Goal: Check status

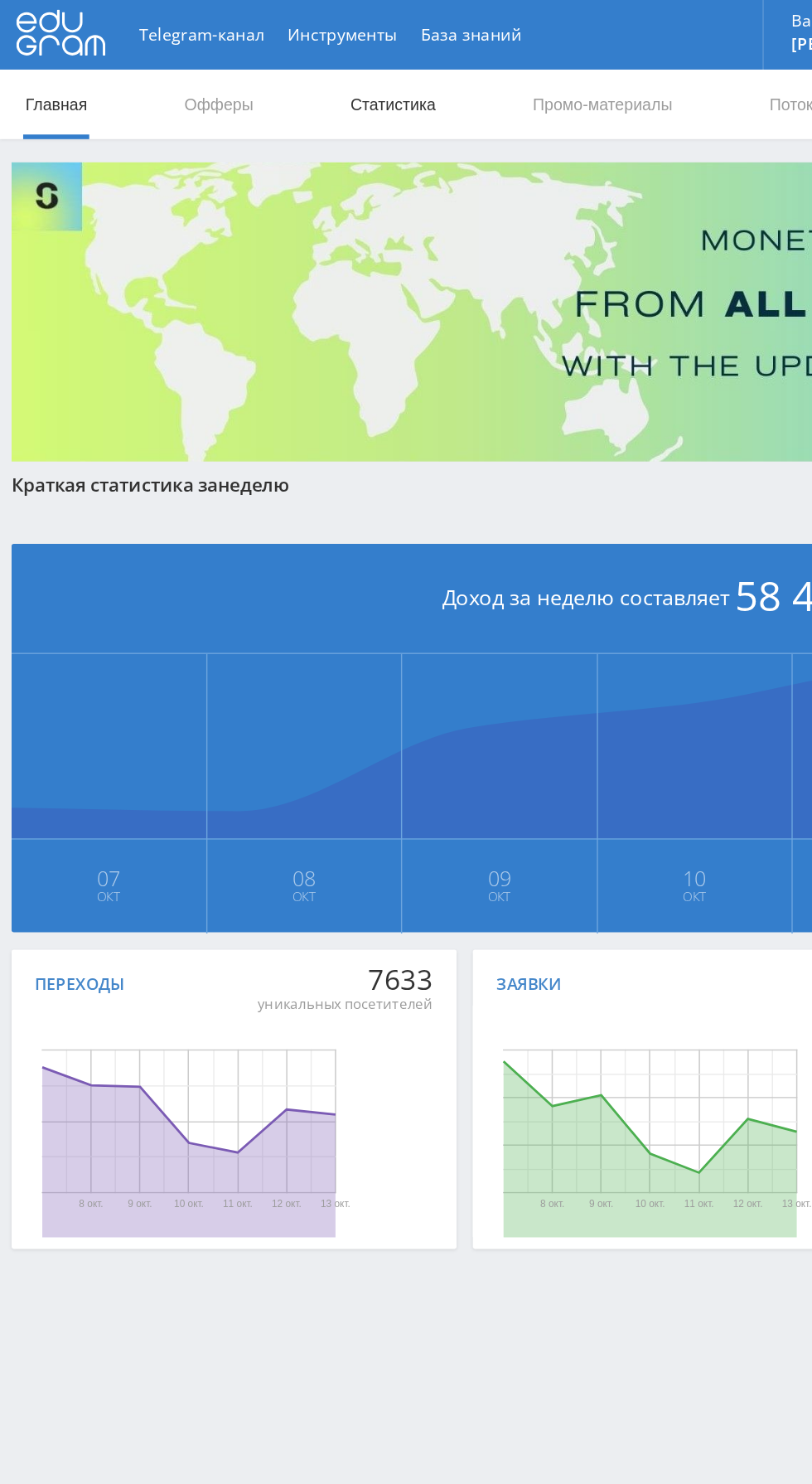
click at [282, 71] on link "Статистика" at bounding box center [281, 74] width 65 height 49
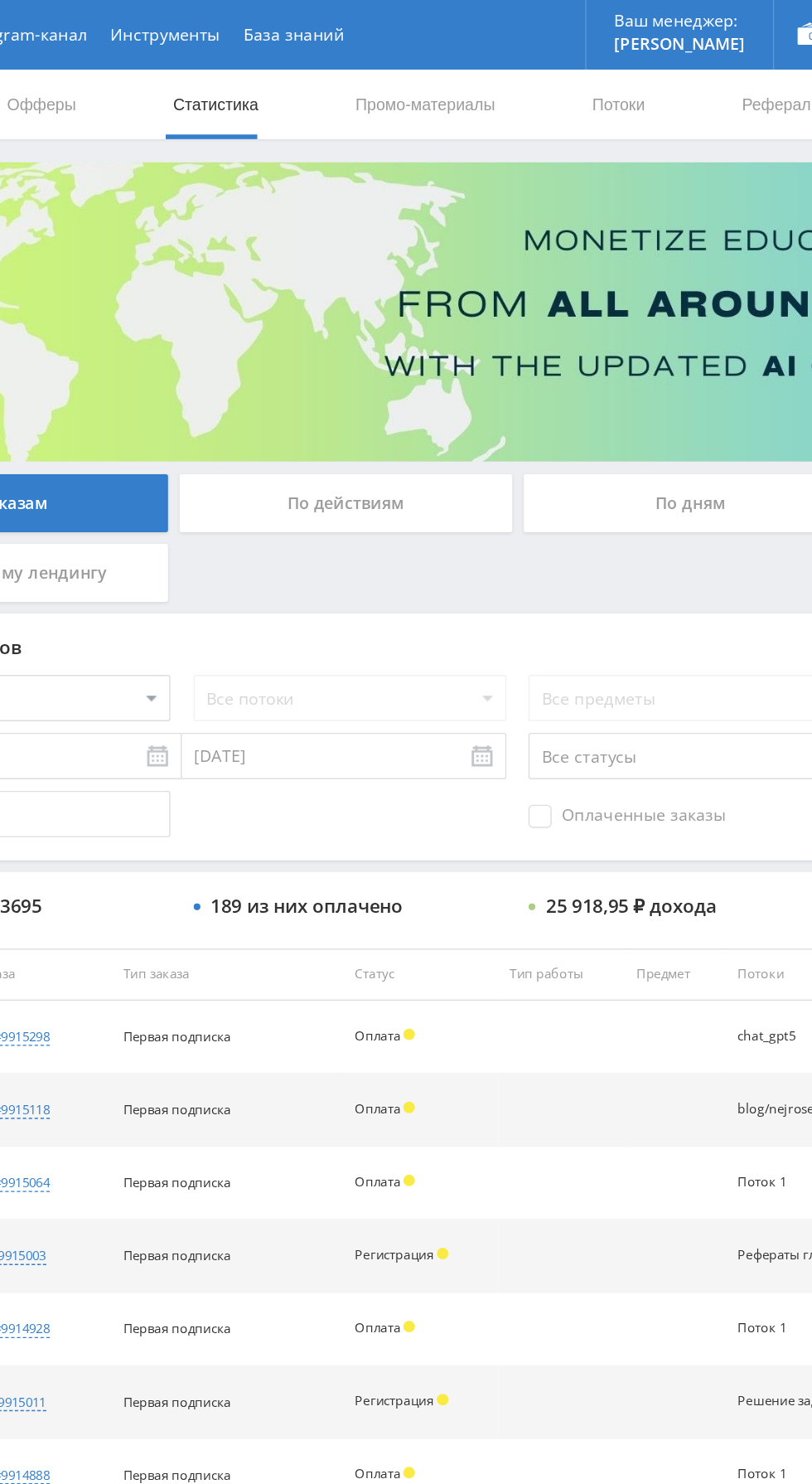
click at [585, 357] on div "По дням" at bounding box center [620, 359] width 238 height 41
click at [0, 0] on input "По дням" at bounding box center [0, 0] width 0 height 0
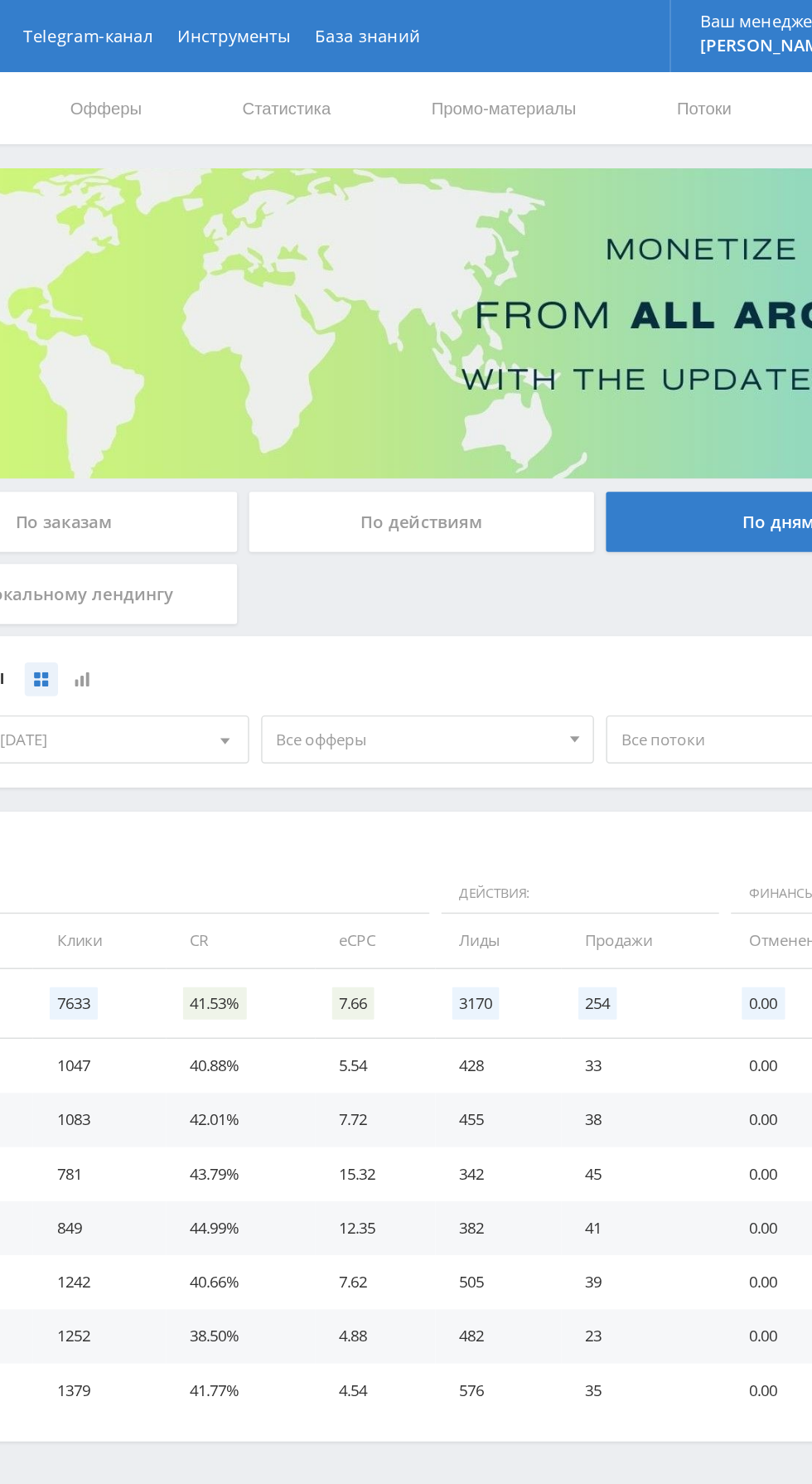
click at [374, 515] on span "Все офферы" at bounding box center [371, 510] width 194 height 32
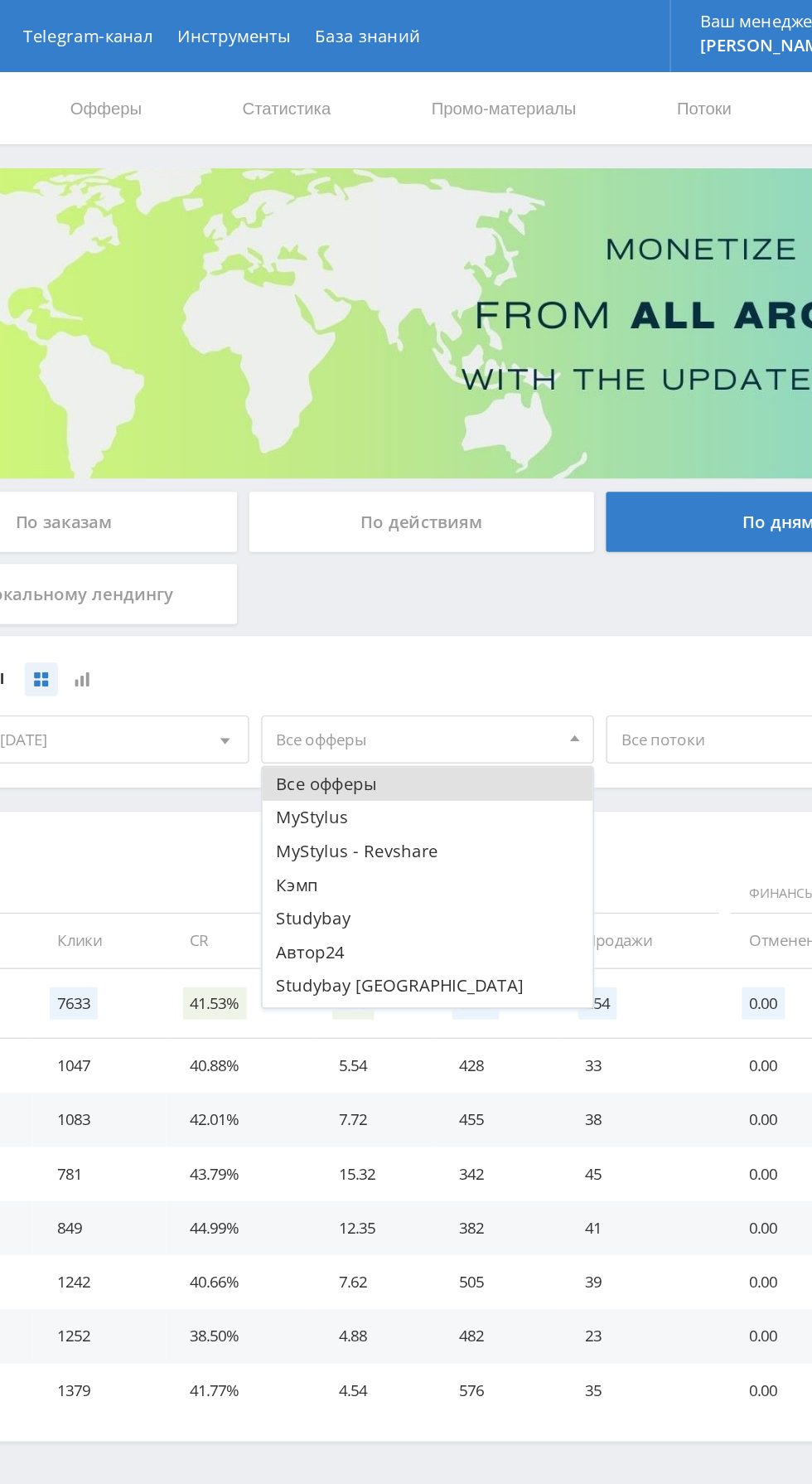
scroll to position [43, 0]
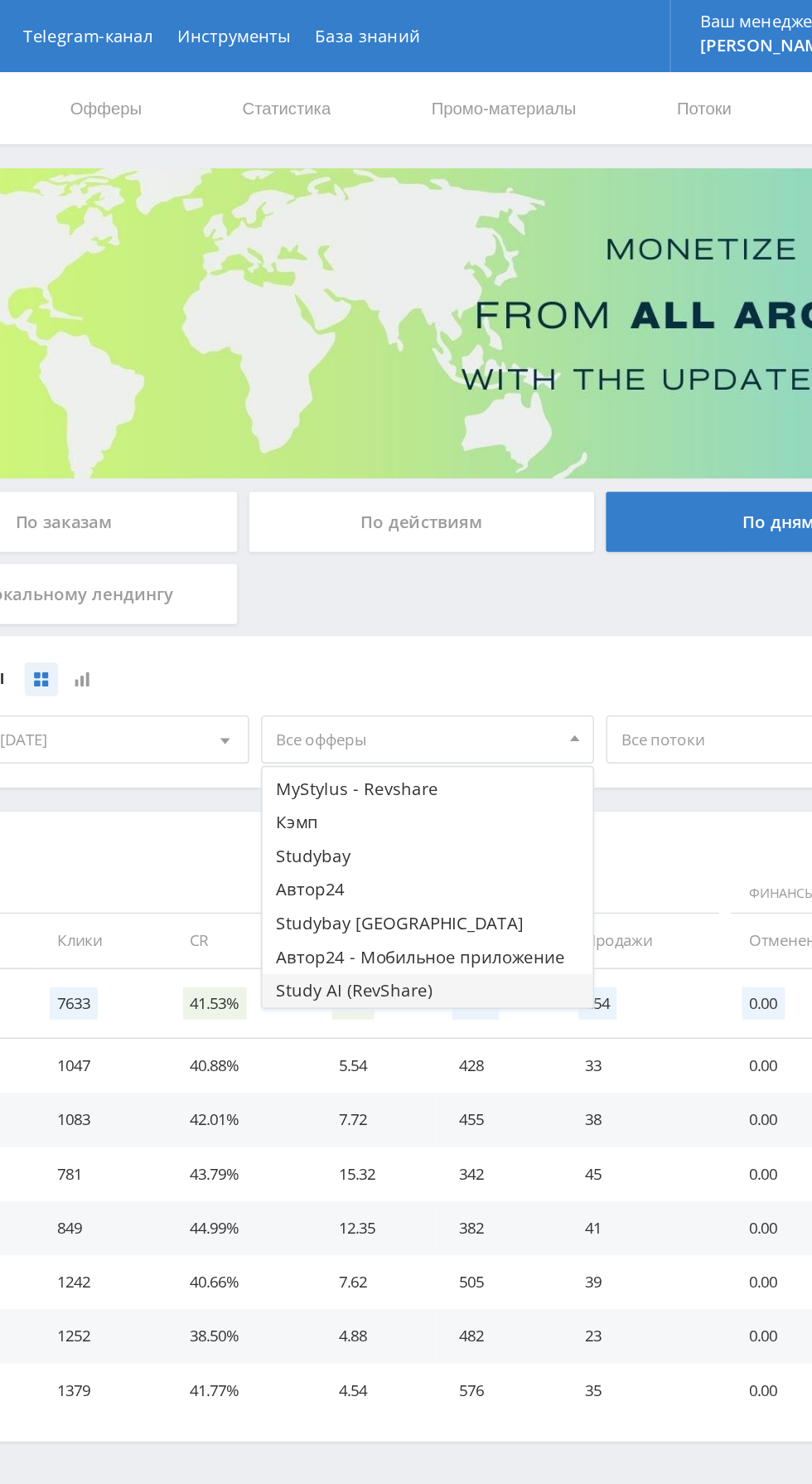
click at [379, 680] on button "Study AI (RevShare)" at bounding box center [378, 683] width 228 height 24
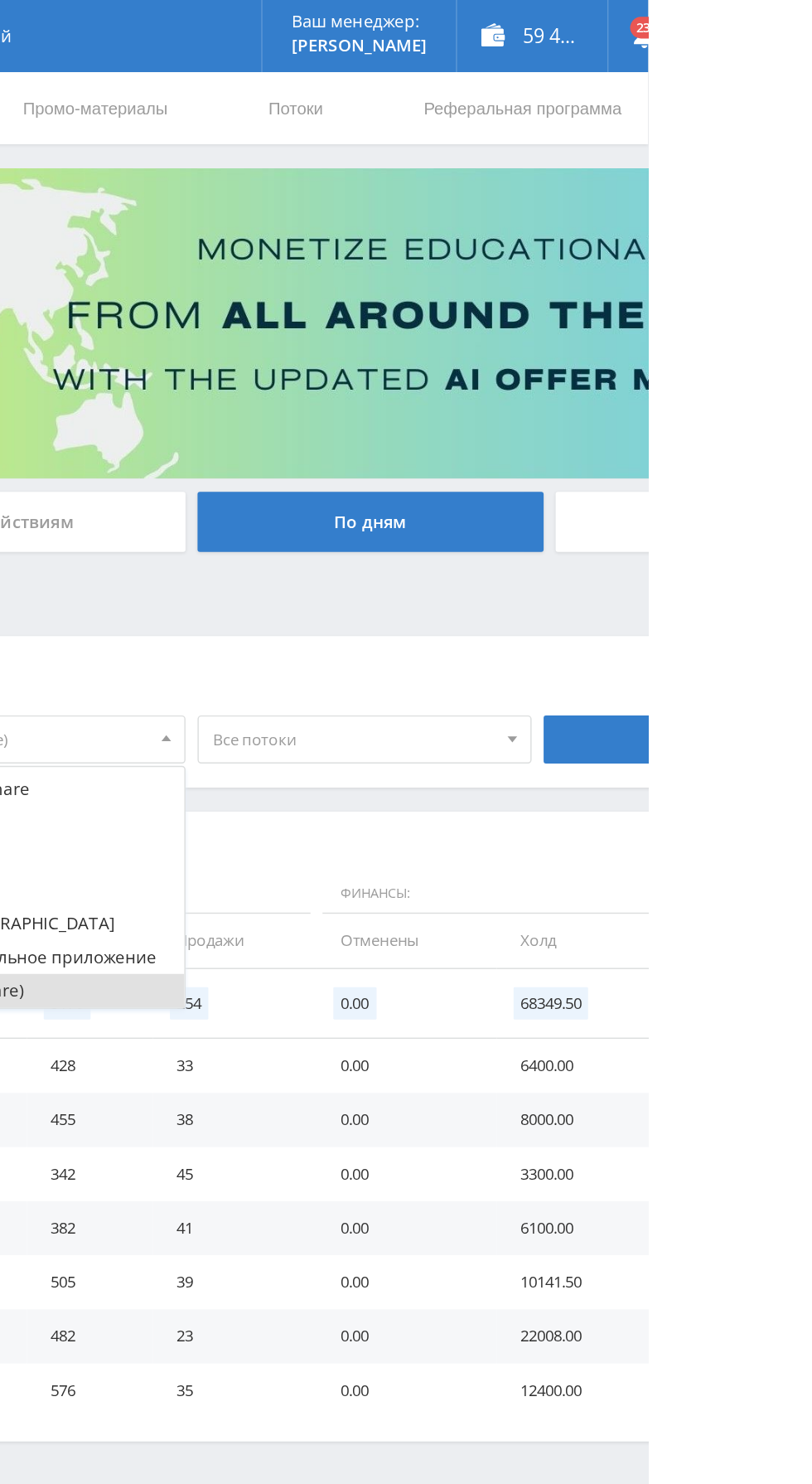
scroll to position [0, 0]
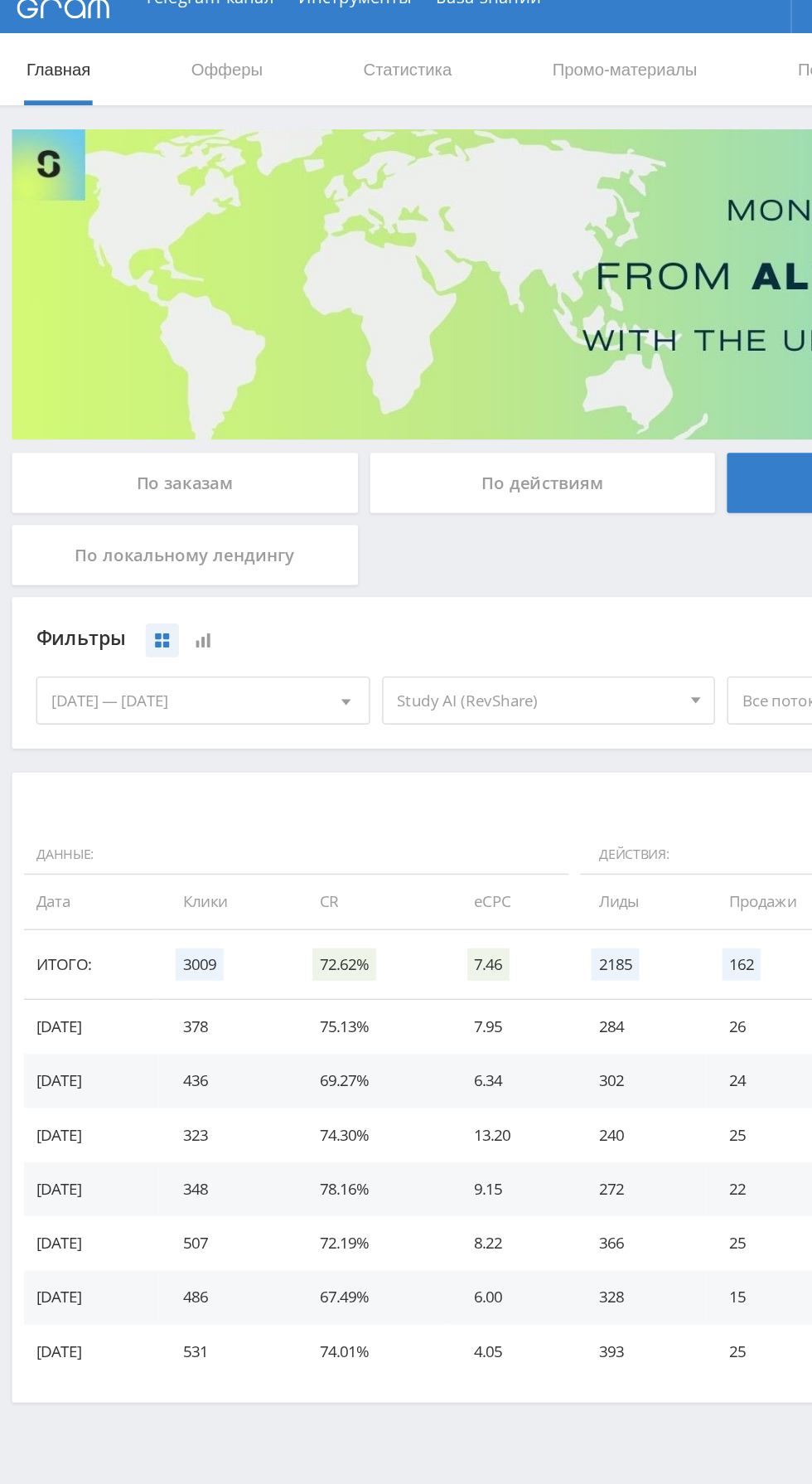
click at [384, 513] on span "Study AI (RevShare)" at bounding box center [371, 510] width 194 height 32
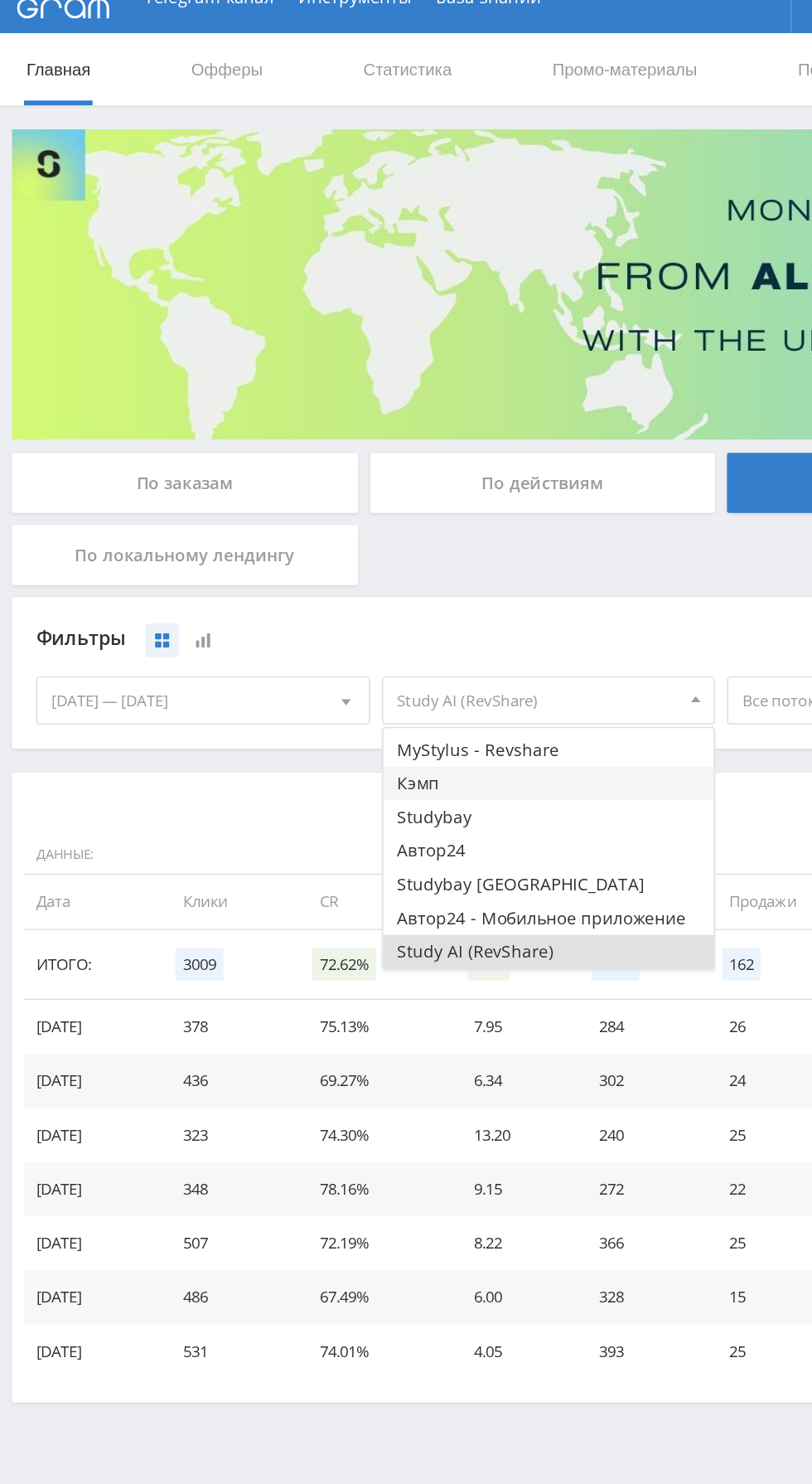
click at [368, 566] on button "Кэмп" at bounding box center [378, 567] width 228 height 24
click at [392, 688] on button "Study AI (RevShare)" at bounding box center [378, 683] width 228 height 24
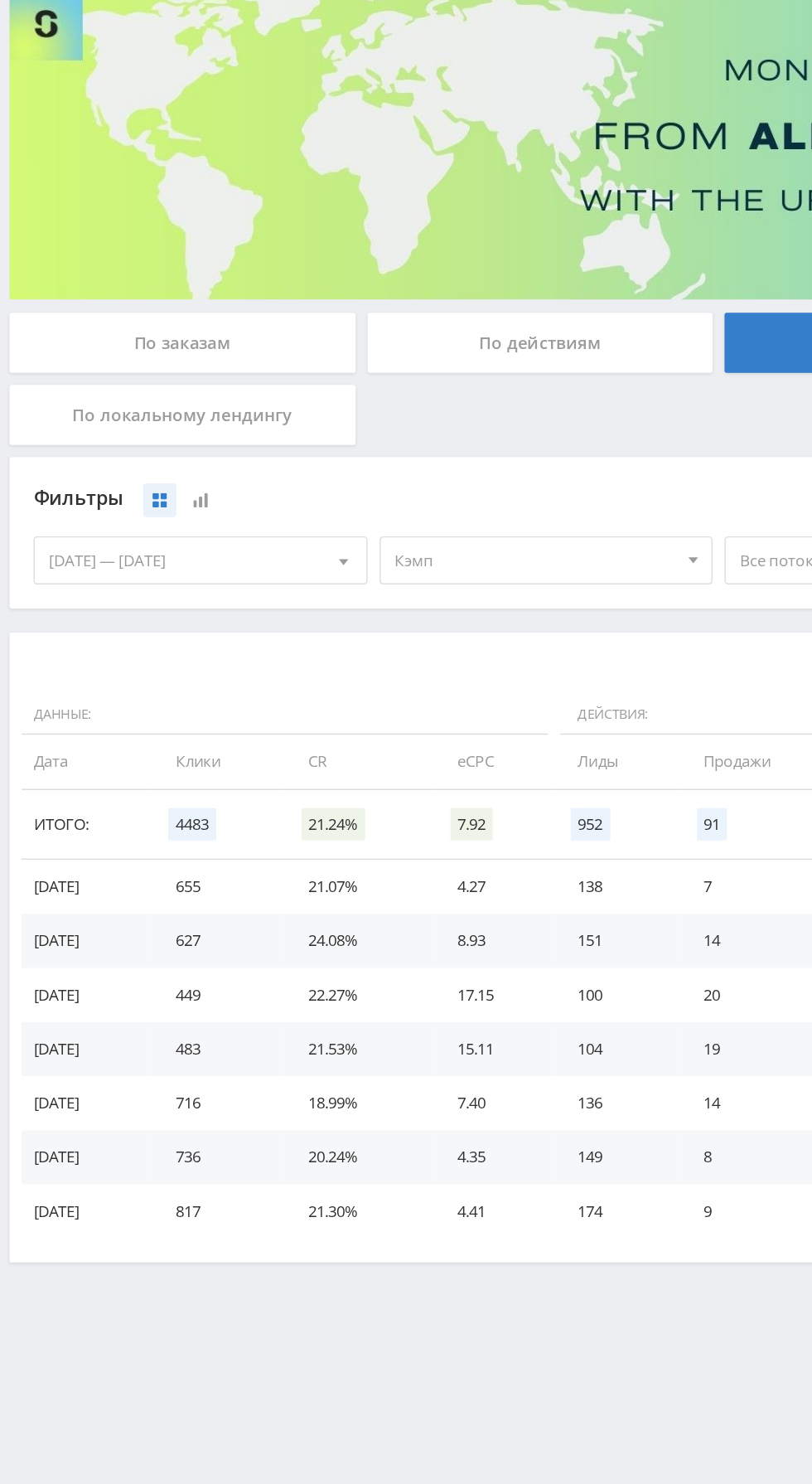
click at [191, 511] on div "[DATE] — [DATE]" at bounding box center [140, 510] width 228 height 32
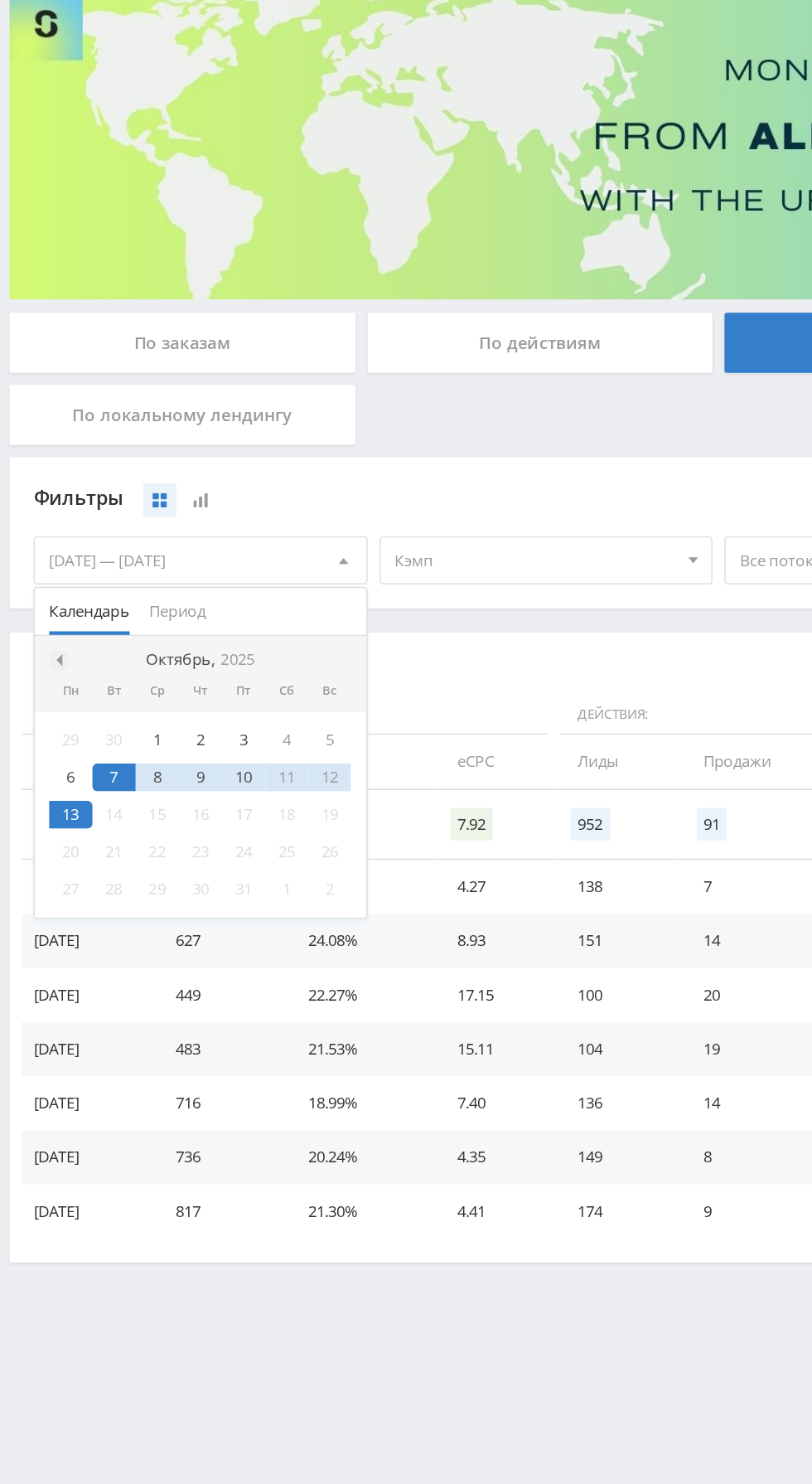
click at [41, 578] on span at bounding box center [40, 578] width 8 height 8
click at [55, 636] on div "1" at bounding box center [50, 633] width 30 height 19
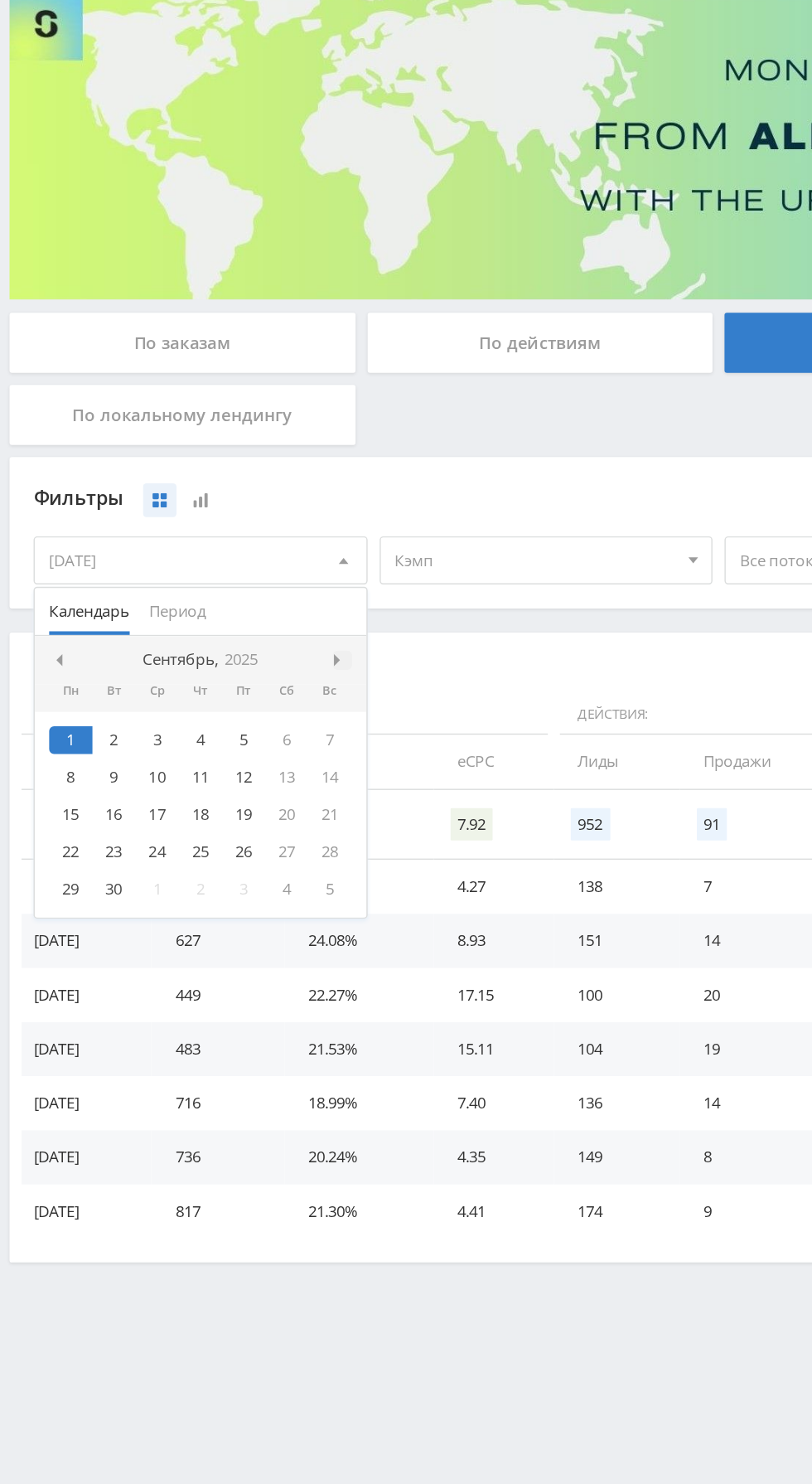
click at [232, 578] on span at bounding box center [236, 578] width 8 height 8
click at [62, 687] on div "13" at bounding box center [50, 684] width 30 height 19
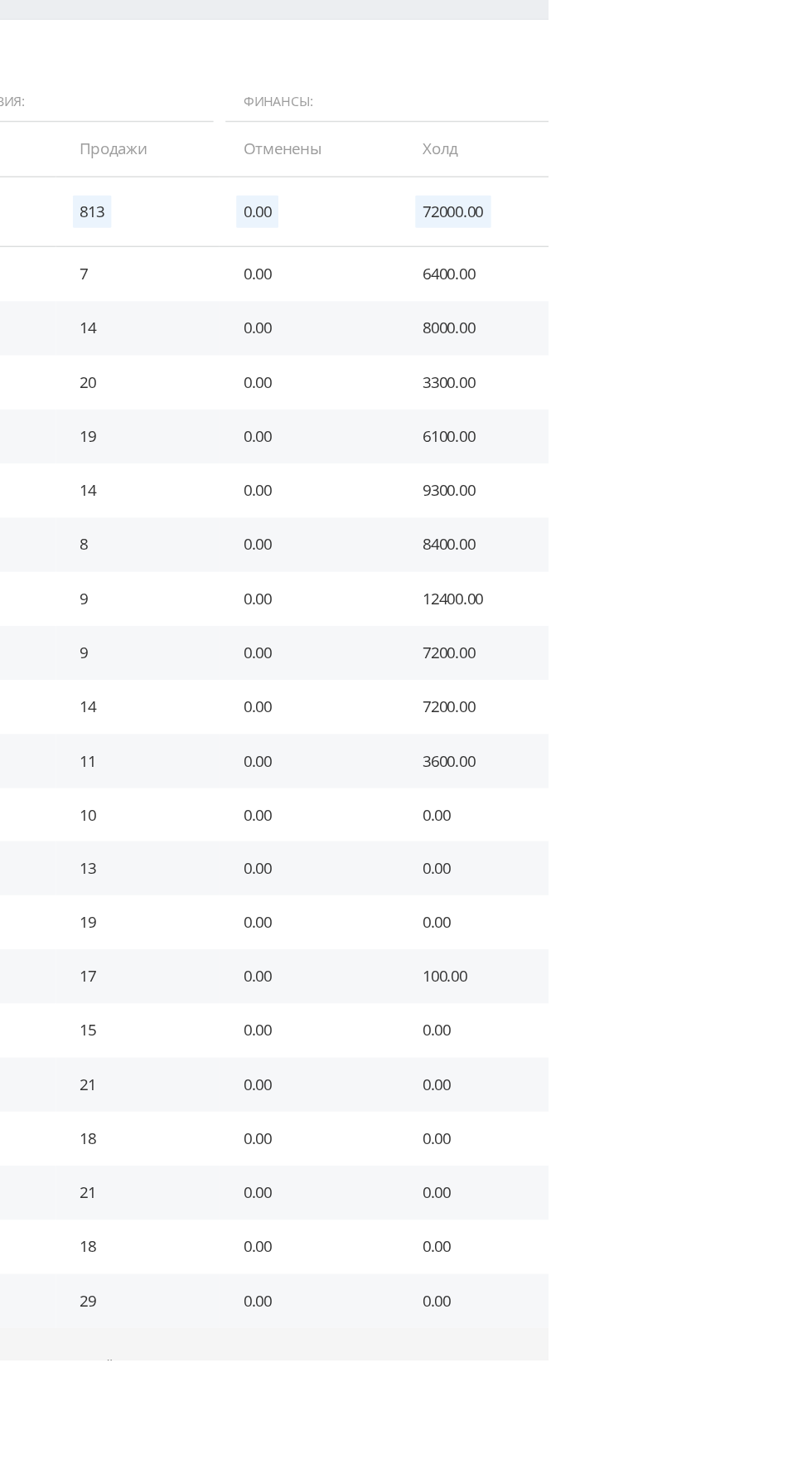
click at [599, 1483] on button "Показать ещё 20 из 23" at bounding box center [497, 1487] width 961 height 52
